Goal: Complete application form

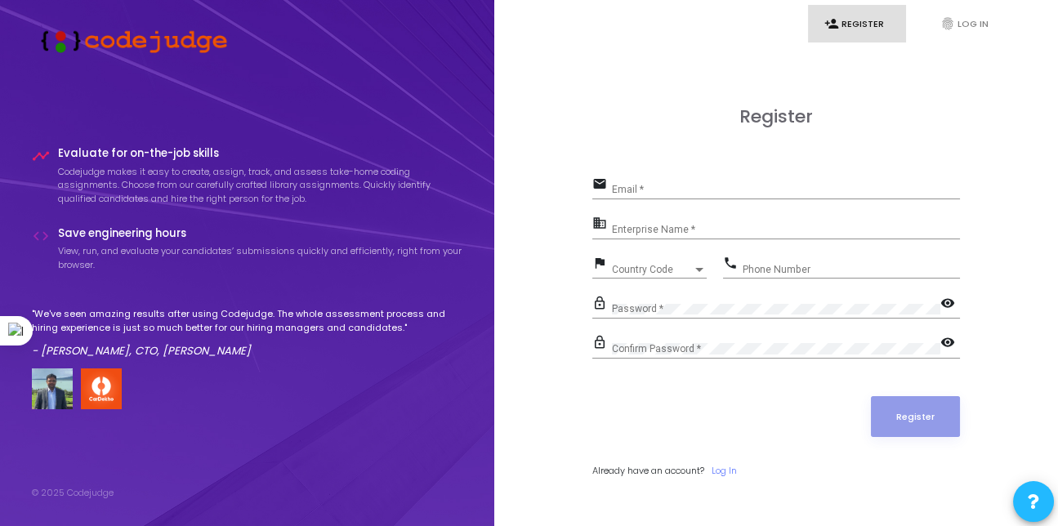
click at [678, 181] on div "Email *" at bounding box center [786, 185] width 348 height 25
click at [663, 194] on input "Email *" at bounding box center [786, 189] width 348 height 11
type input "p"
click at [634, 194] on input "Email *" at bounding box center [786, 189] width 348 height 11
type input "[EMAIL_ADDRESS][DOMAIN_NAME]"
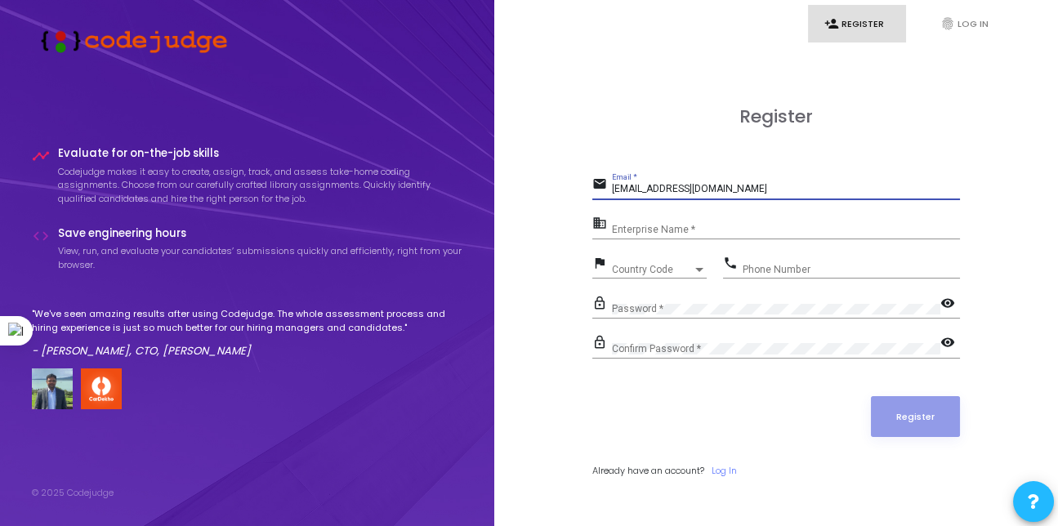
click at [626, 228] on input "Enterprise Name *" at bounding box center [786, 229] width 348 height 11
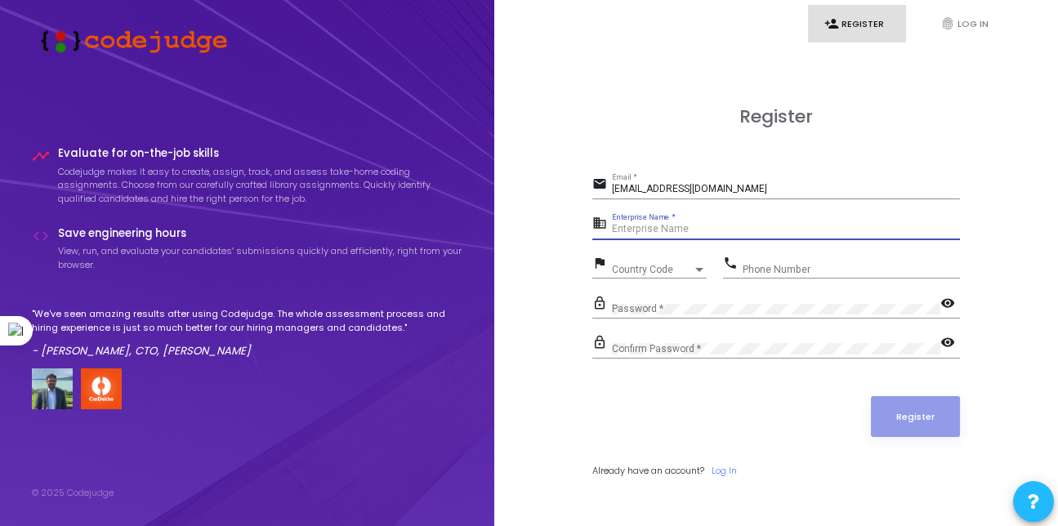
type input "a"
type input "forescbe"
click at [645, 262] on div "Country Code Country Code" at bounding box center [659, 265] width 95 height 25
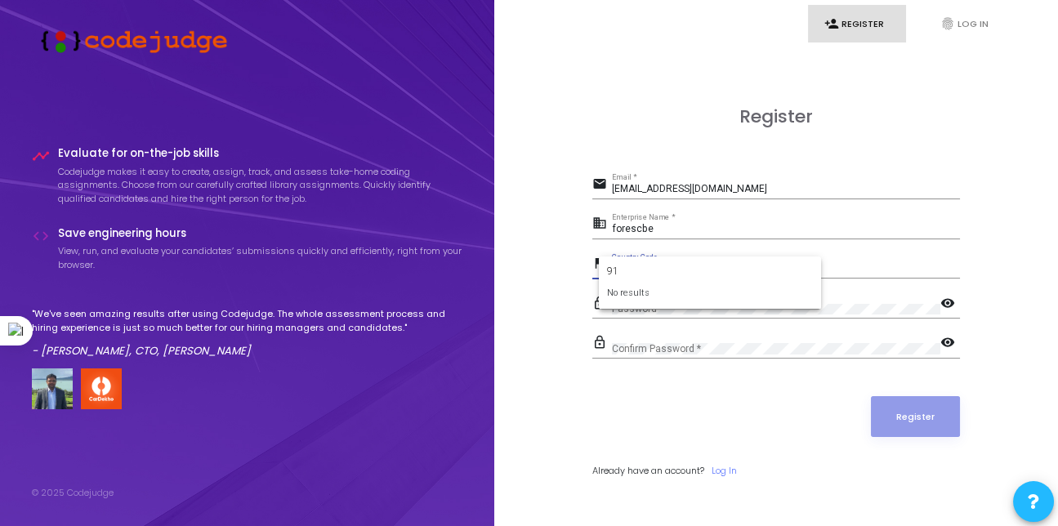
type input "9"
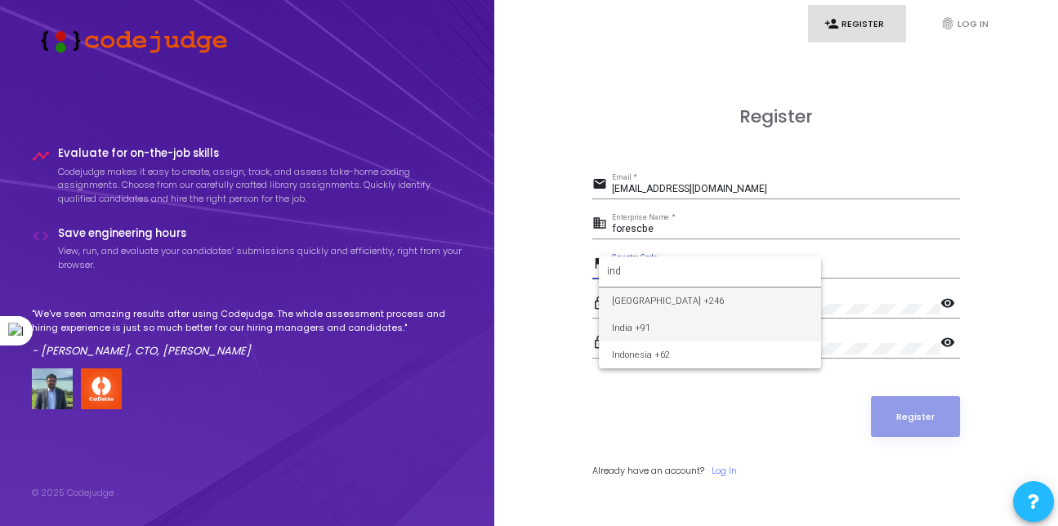
type input "ind"
click at [655, 321] on span "India +91" at bounding box center [710, 327] width 196 height 27
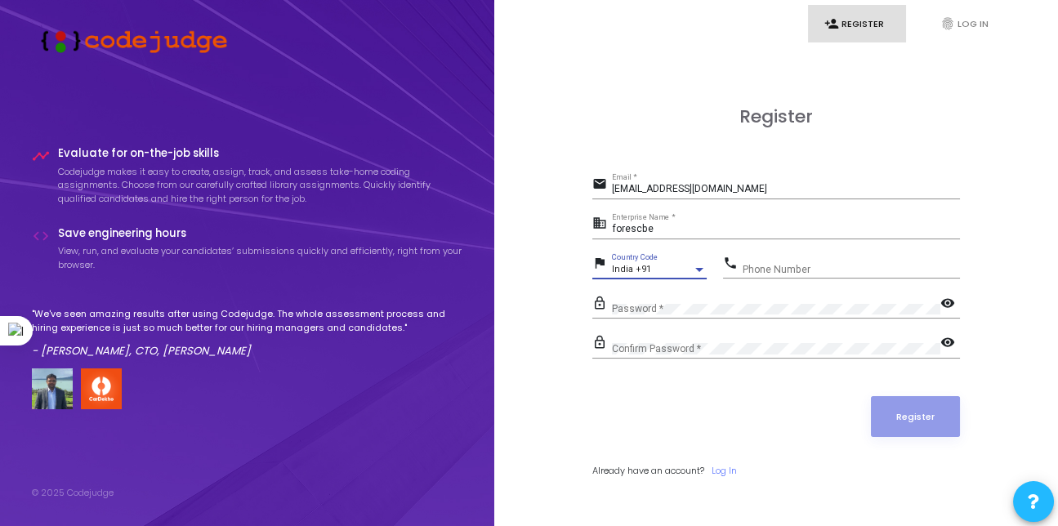
click at [806, 269] on input "Phone Number" at bounding box center [851, 269] width 217 height 11
type input "8191058315"
click at [945, 295] on mat-icon "visibility" at bounding box center [950, 305] width 20 height 20
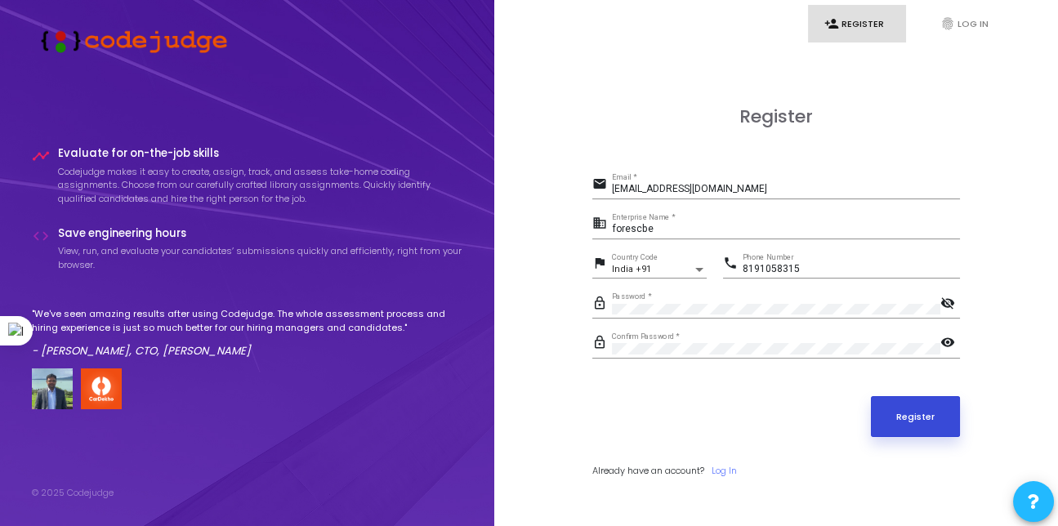
click at [904, 415] on button "Register" at bounding box center [916, 416] width 90 height 41
click at [899, 412] on button "Register" at bounding box center [916, 416] width 90 height 41
click at [736, 467] on link "Log In" at bounding box center [723, 471] width 25 height 14
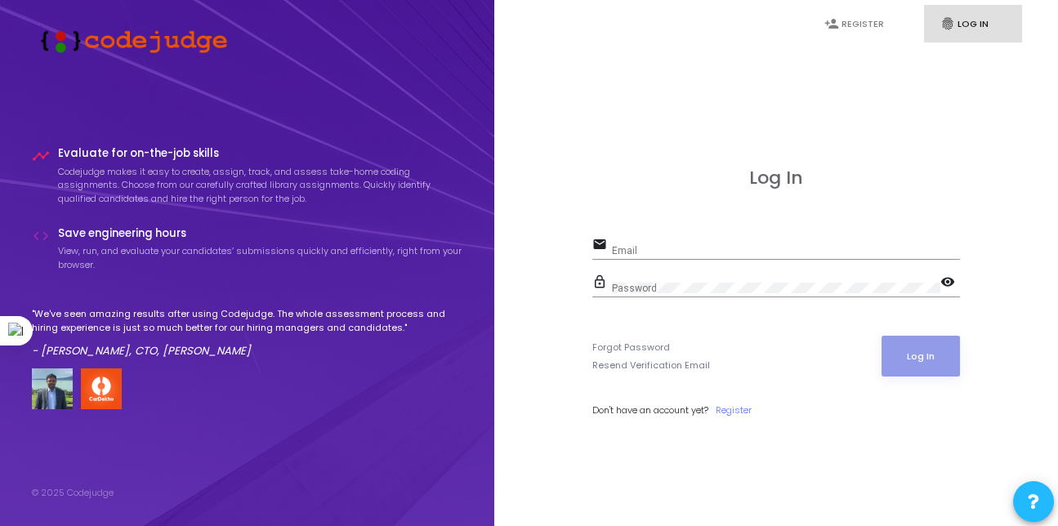
click at [677, 243] on div "Email" at bounding box center [786, 246] width 348 height 25
click at [671, 246] on input "Email" at bounding box center [786, 250] width 348 height 11
click at [650, 279] on div "Password" at bounding box center [776, 284] width 328 height 25
click at [940, 27] on icon "fingerprint" at bounding box center [947, 23] width 15 height 15
